Goal: Transaction & Acquisition: Obtain resource

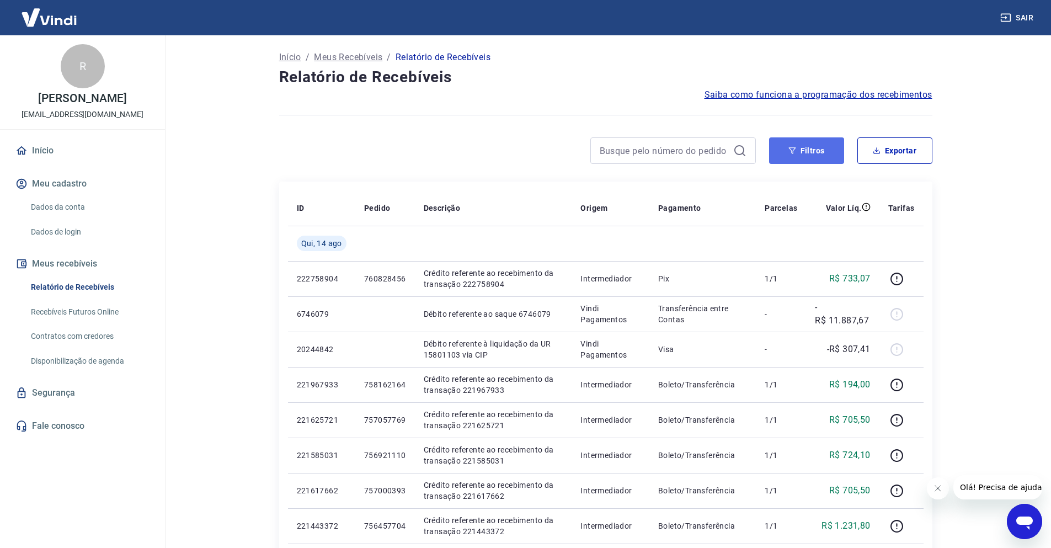
click at [820, 153] on button "Filtros" at bounding box center [806, 150] width 75 height 26
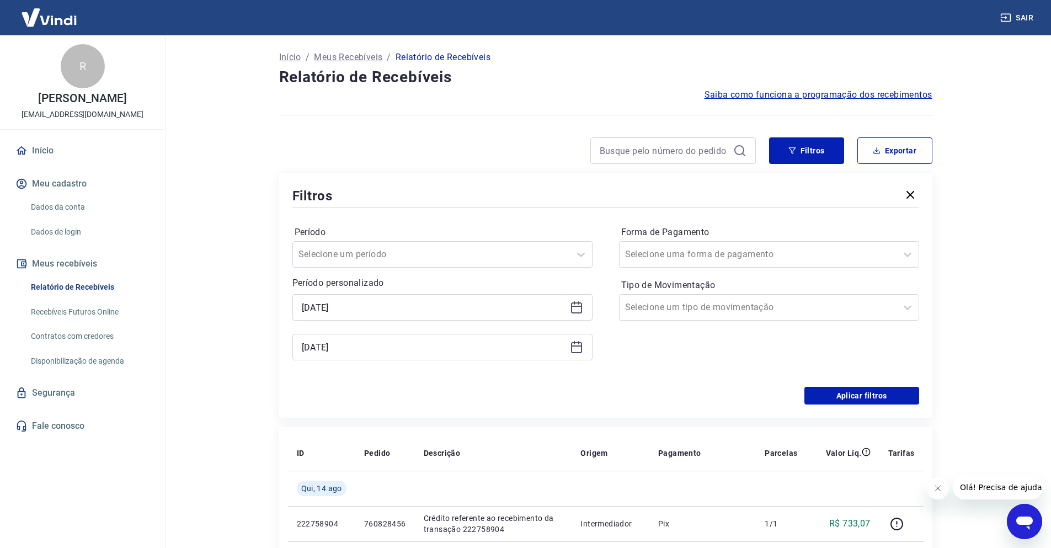
click at [572, 300] on div "[DATE]" at bounding box center [443, 307] width 300 height 26
click at [573, 301] on icon at bounding box center [576, 307] width 13 height 13
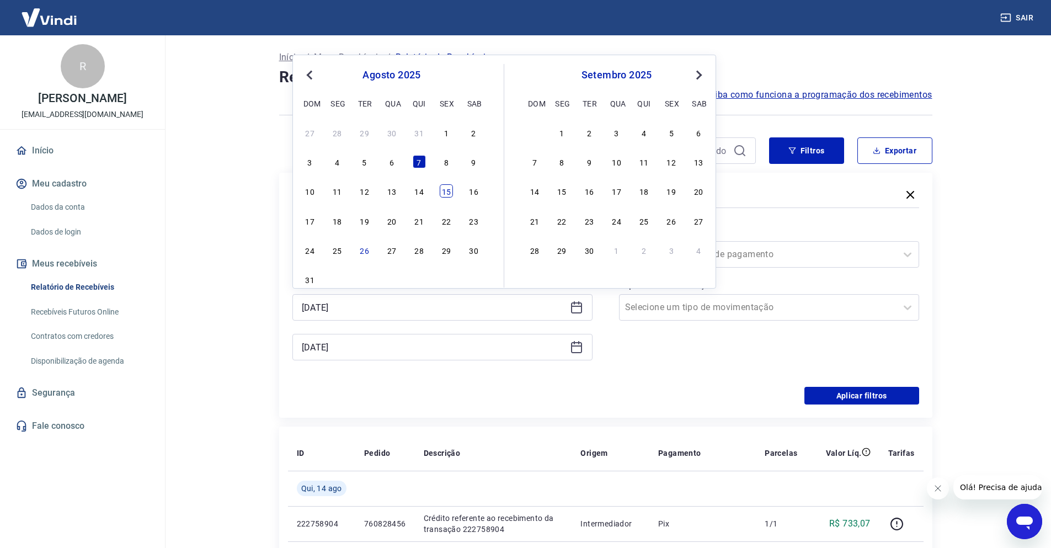
click at [443, 196] on div "15" at bounding box center [446, 190] width 13 height 13
type input "[DATE]"
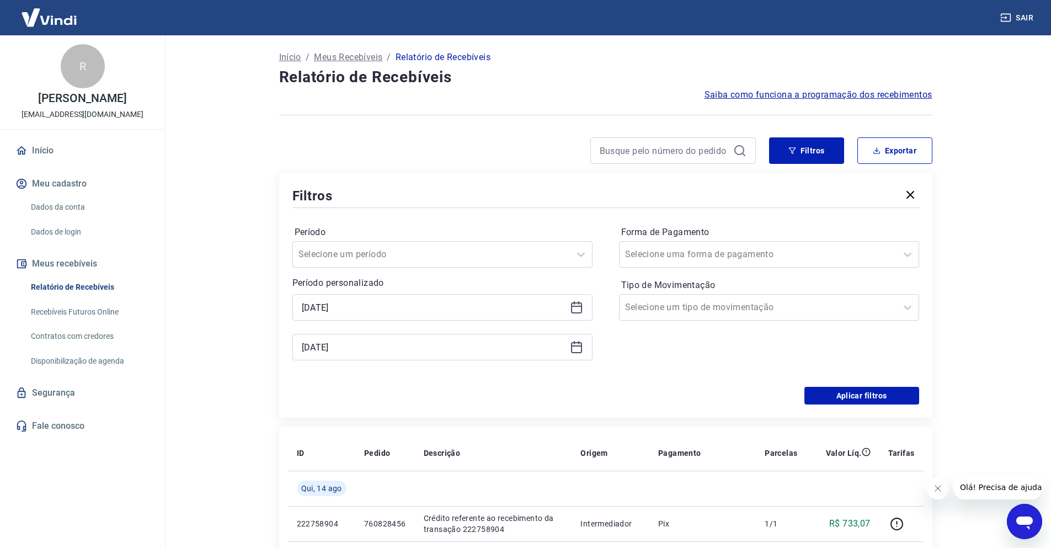
click at [583, 344] on icon at bounding box center [576, 347] width 13 height 13
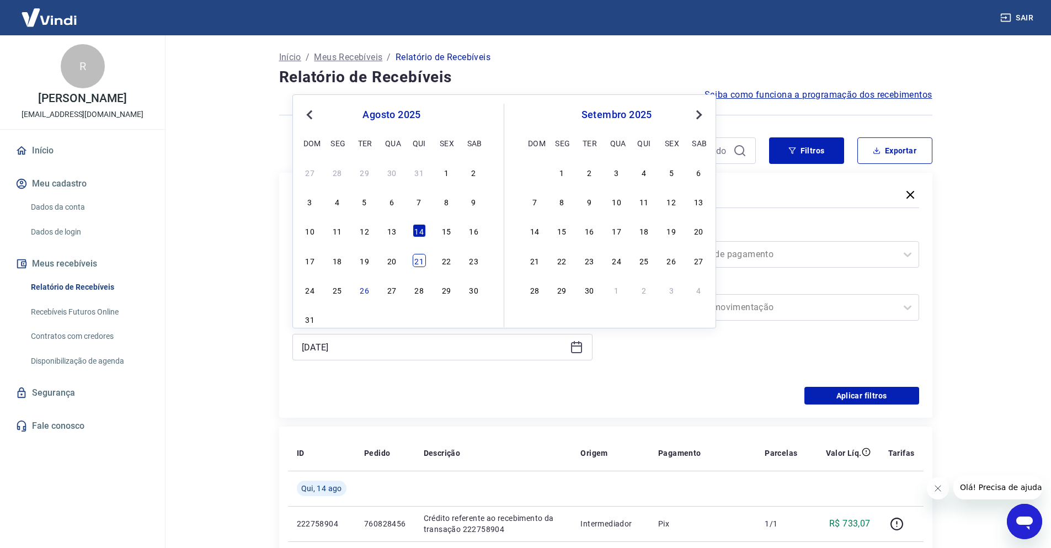
click at [420, 262] on div "21" at bounding box center [419, 260] width 13 height 13
type input "[DATE]"
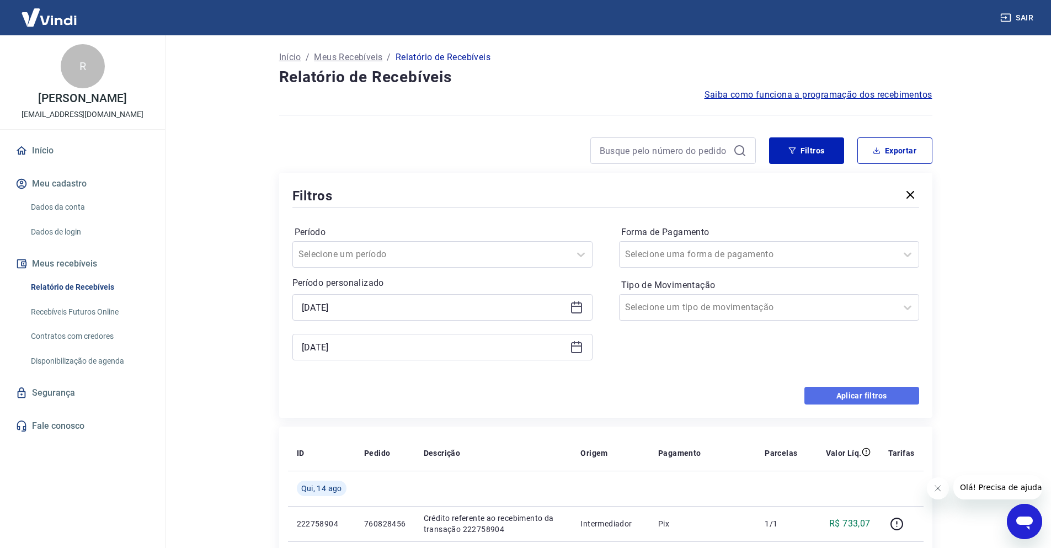
click at [840, 395] on button "Aplicar filtros" at bounding box center [862, 396] width 115 height 18
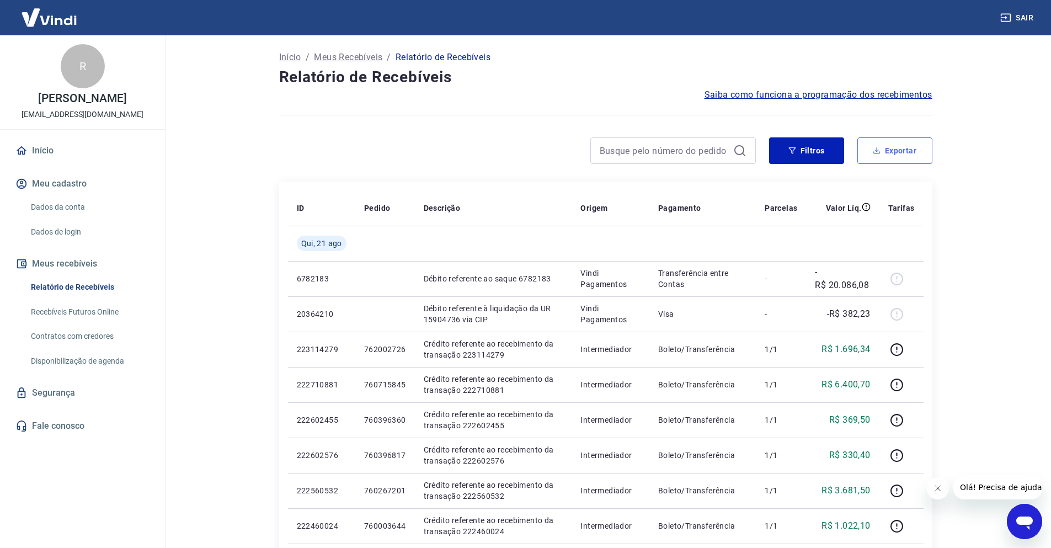
click at [881, 150] on button "Exportar" at bounding box center [895, 150] width 75 height 26
type input "[DATE]"
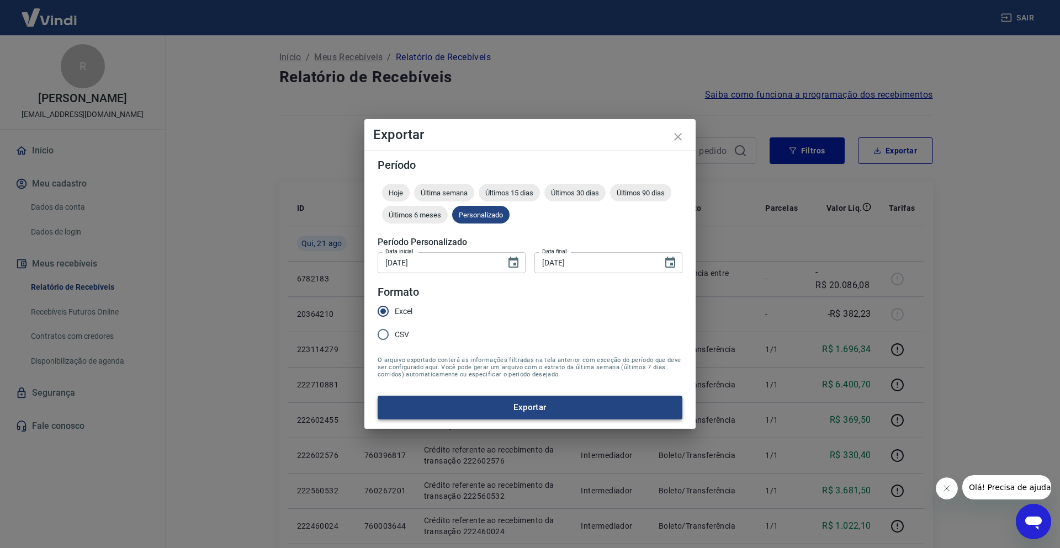
click at [517, 408] on button "Exportar" at bounding box center [530, 407] width 305 height 23
